Goal: Complete application form

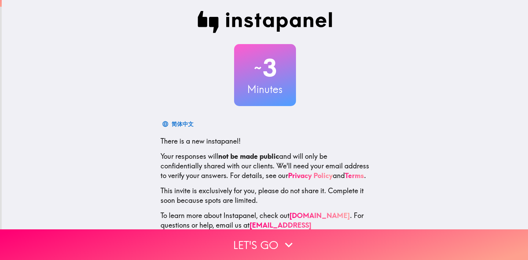
scroll to position [27, 0]
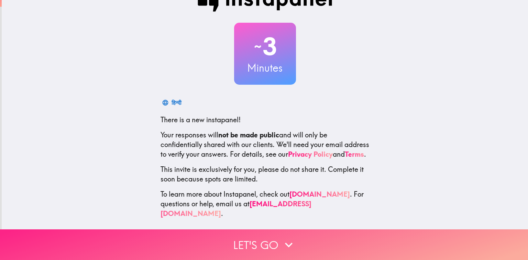
drag, startPoint x: 287, startPoint y: 237, endPoint x: 278, endPoint y: 237, distance: 8.9
click at [287, 237] on icon "button" at bounding box center [288, 244] width 15 height 15
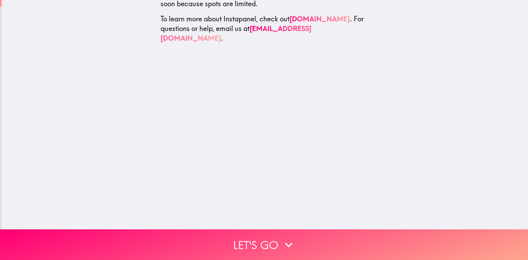
scroll to position [0, 0]
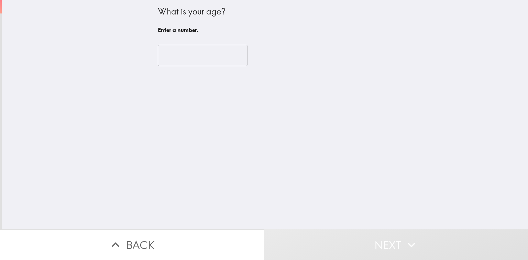
click at [197, 53] on input "number" at bounding box center [203, 55] width 90 height 21
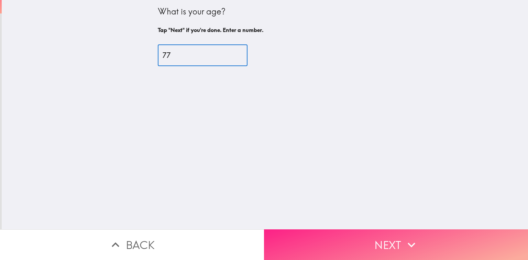
type input "77"
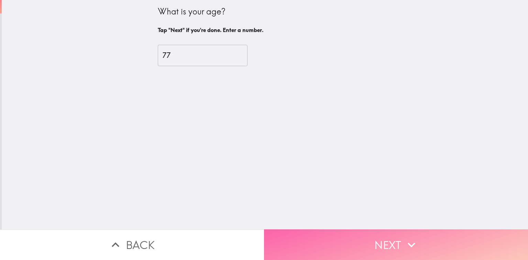
click at [375, 236] on button "Next" at bounding box center [396, 244] width 264 height 31
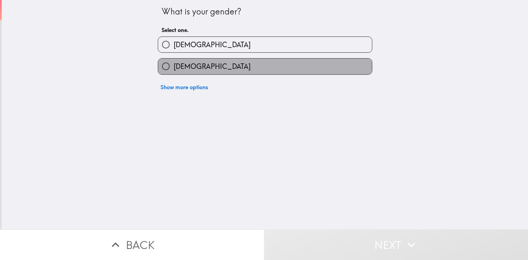
click at [248, 64] on label "[DEMOGRAPHIC_DATA]" at bounding box center [265, 65] width 214 height 15
click at [174, 64] on input "[DEMOGRAPHIC_DATA]" at bounding box center [165, 65] width 15 height 15
radio input "true"
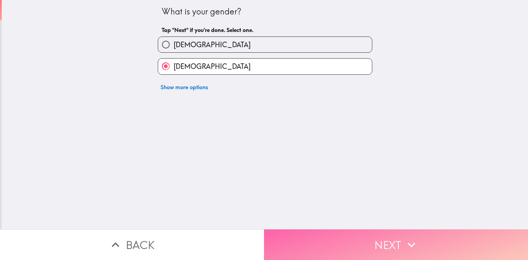
click at [397, 234] on button "Next" at bounding box center [396, 244] width 264 height 31
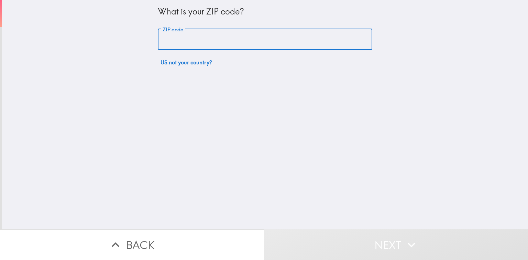
click at [228, 41] on input "ZIP code" at bounding box center [265, 39] width 215 height 21
type input "80601"
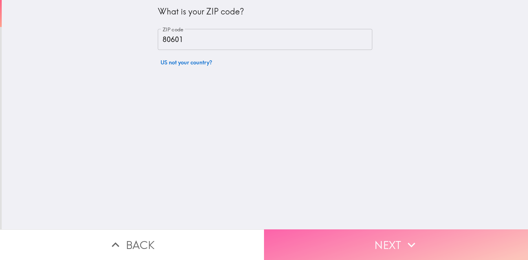
click at [383, 239] on button "Next" at bounding box center [396, 244] width 264 height 31
